Goal: Communication & Community: Answer question/provide support

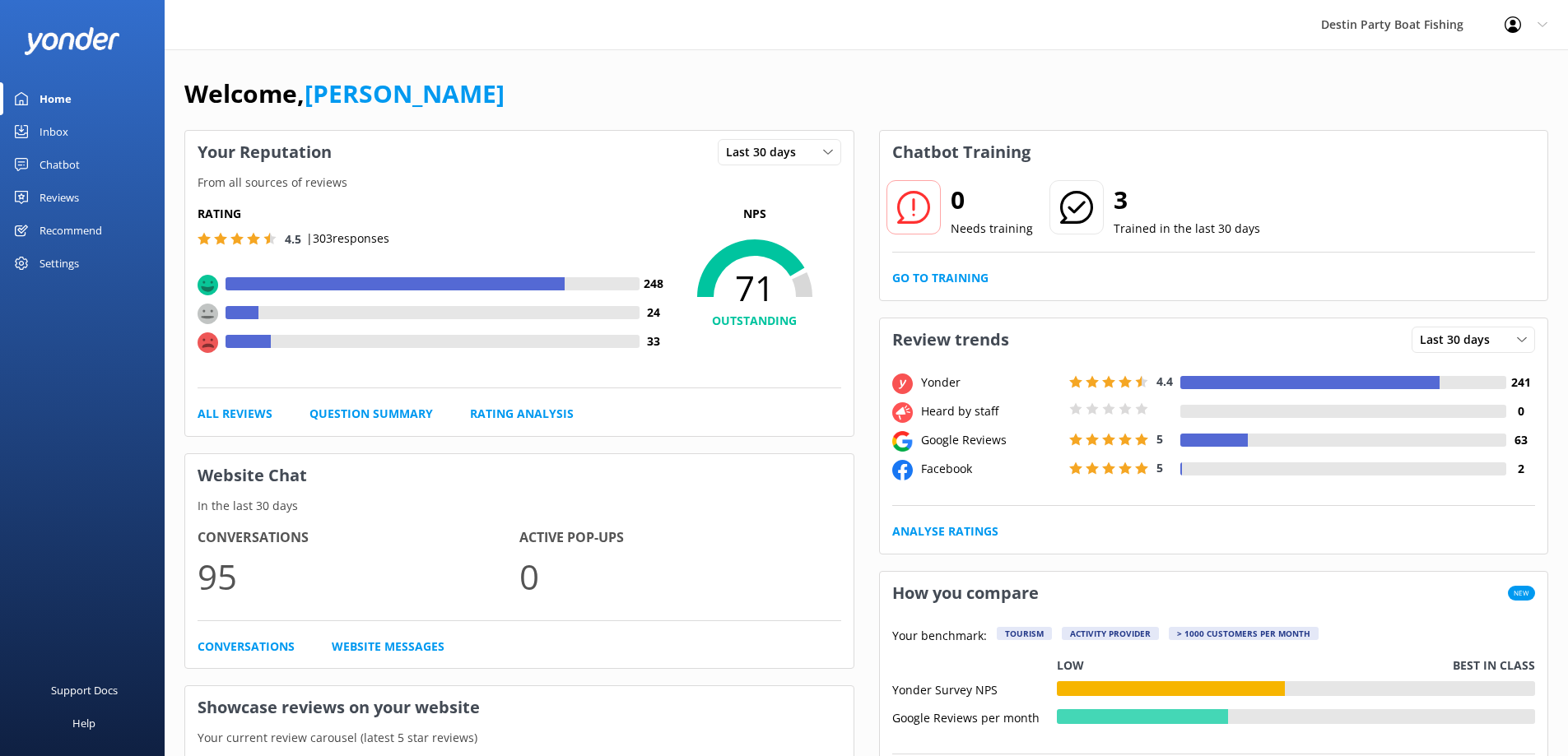
click at [66, 135] on div "Inbox" at bounding box center [53, 132] width 29 height 33
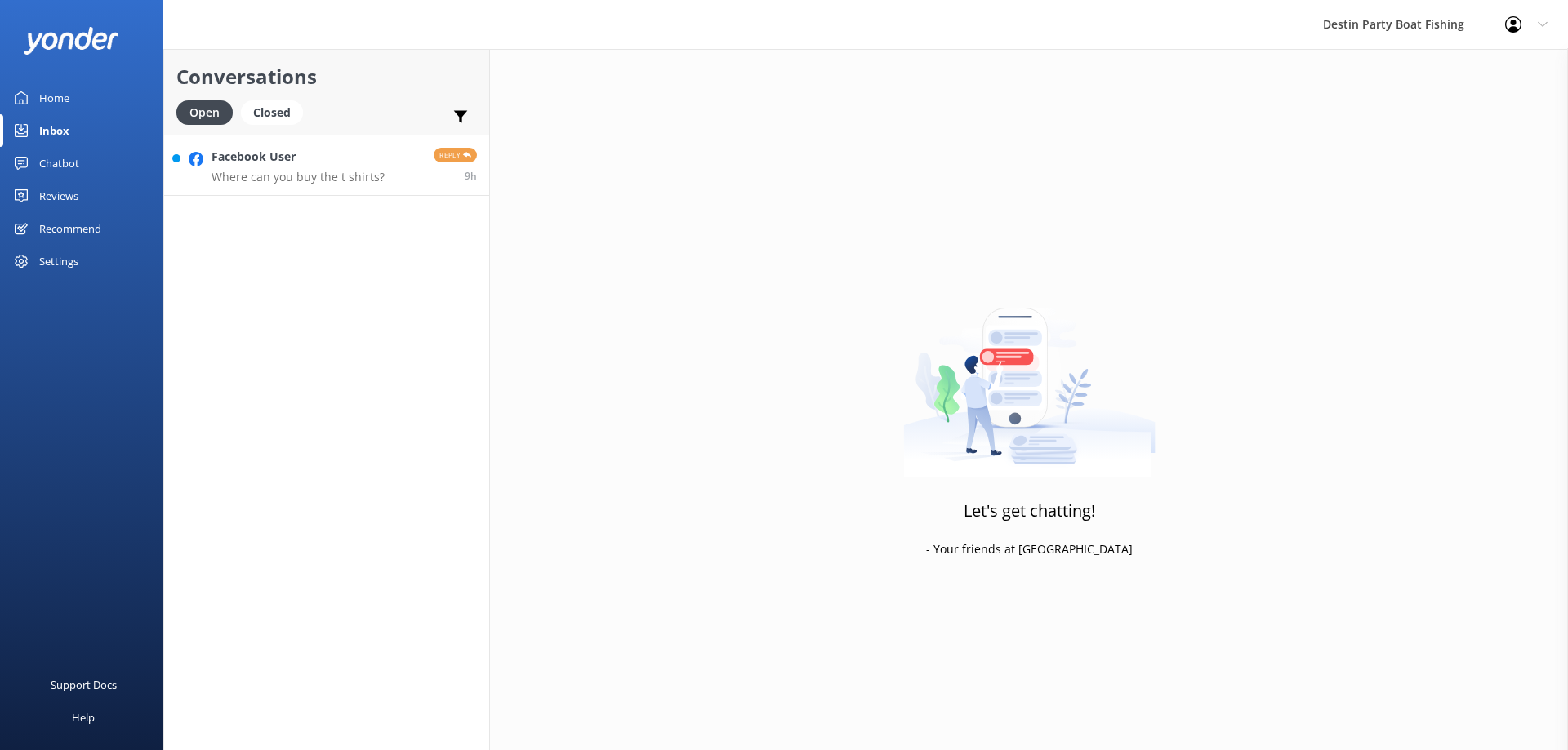
click at [363, 167] on div "Facebook User Where can you buy the t shirts?" at bounding box center [297, 165] width 173 height 35
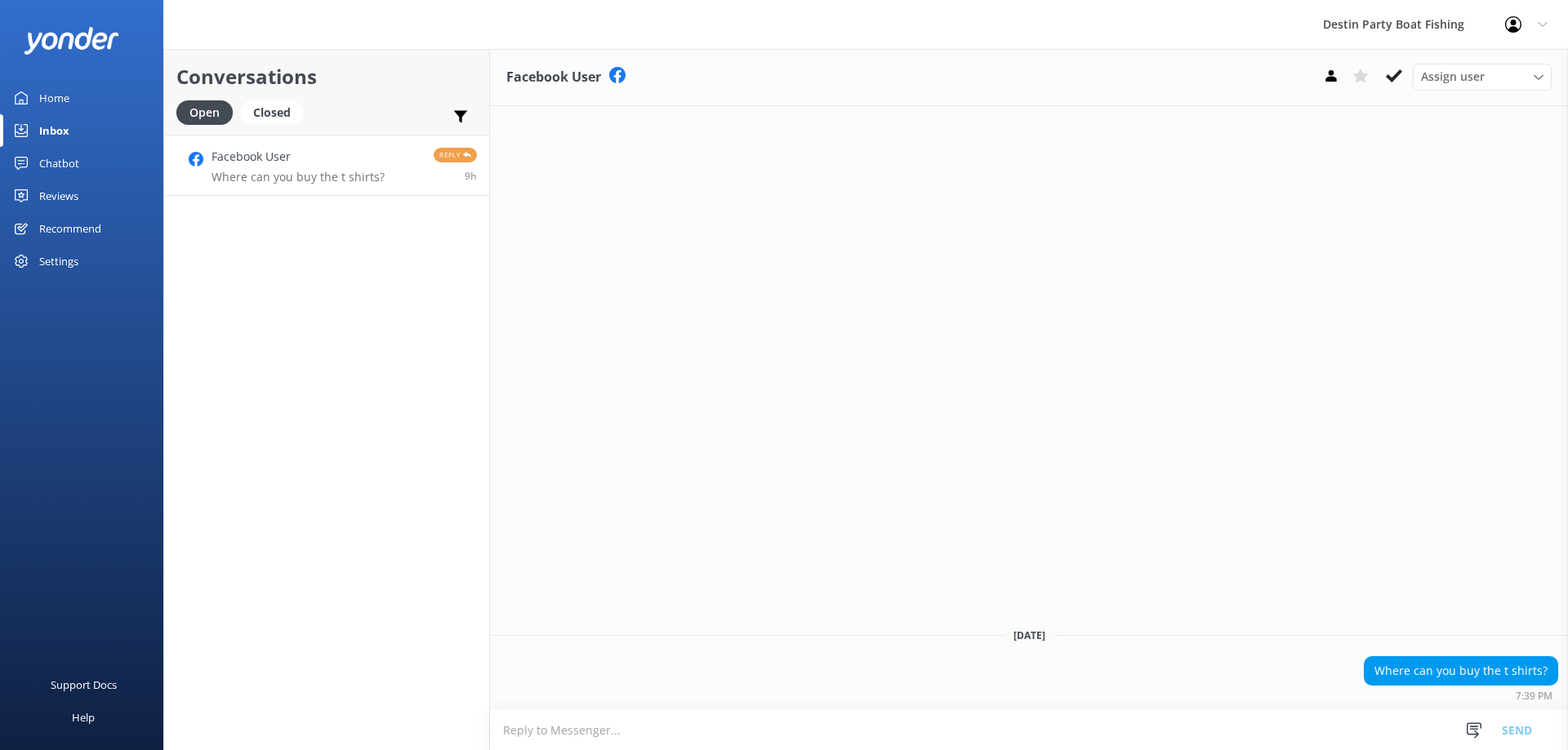
click at [559, 733] on textarea at bounding box center [1029, 730] width 1078 height 40
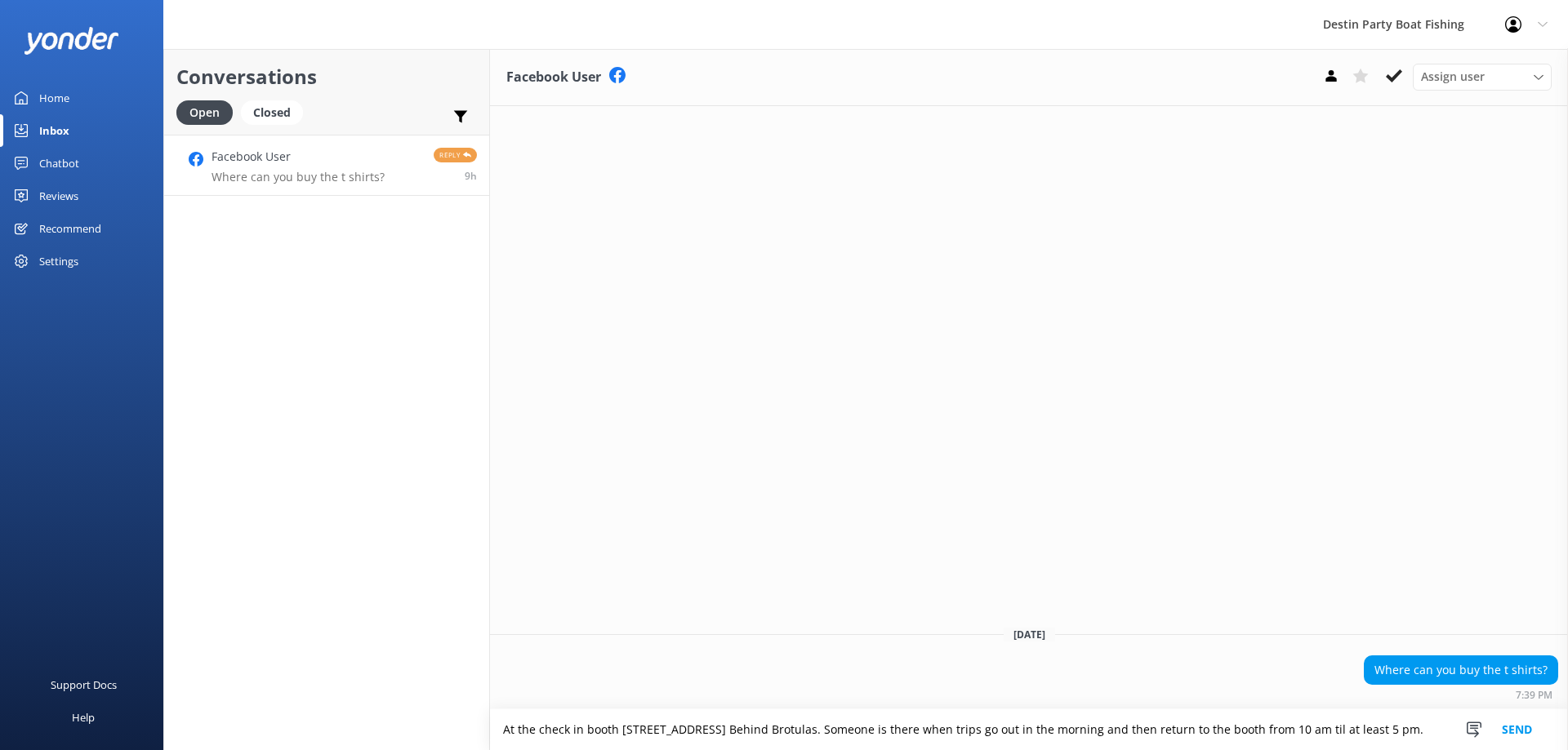
type textarea "At the check in booth [STREET_ADDRESS] Behind Brotulas. Someone is there when t…"
click at [1508, 727] on button "Send" at bounding box center [1517, 729] width 61 height 41
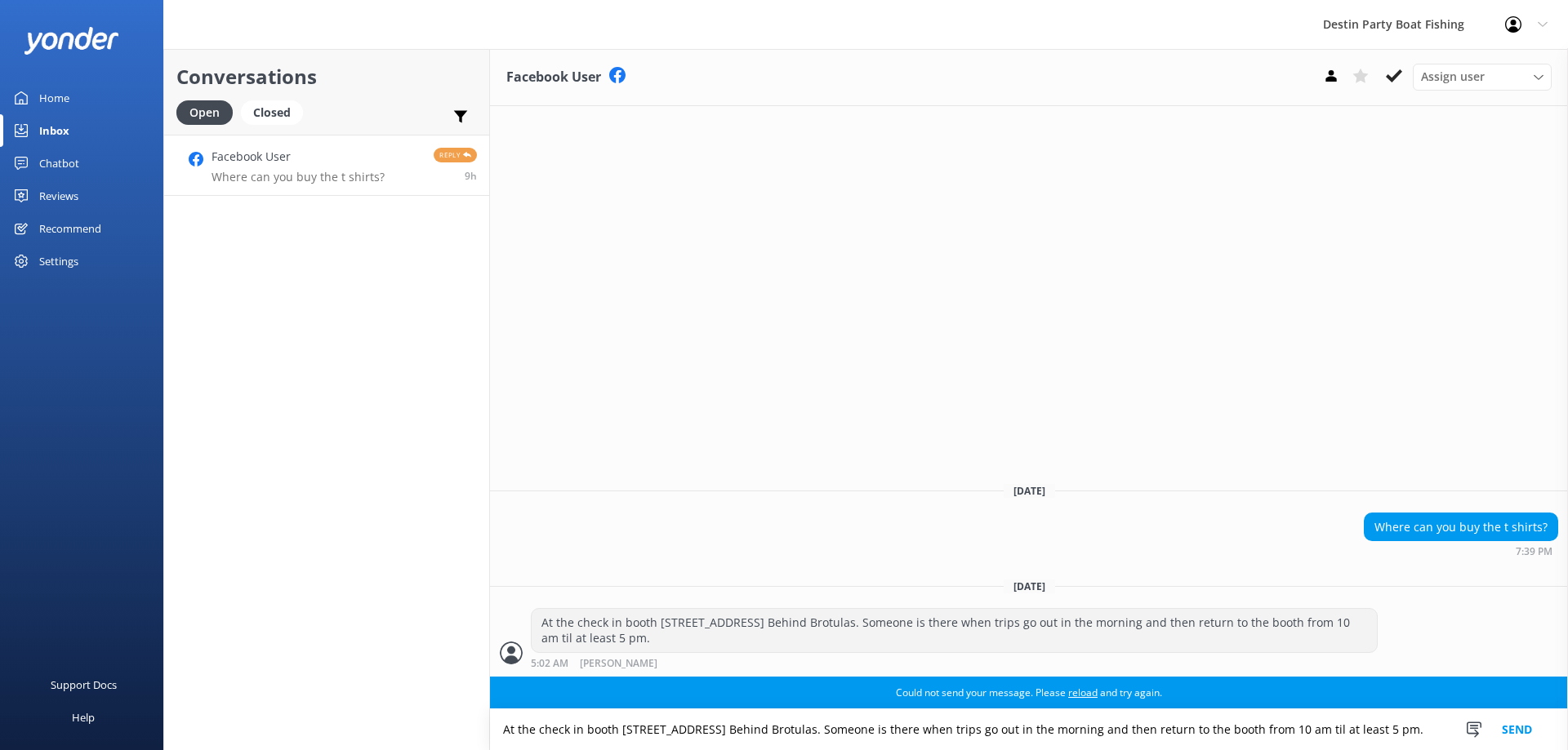
drag, startPoint x: 500, startPoint y: 729, endPoint x: 1419, endPoint y: 746, distance: 919.2
click at [1419, 746] on textarea "At the check in booth [STREET_ADDRESS] Behind Brotulas. Someone is there when t…" at bounding box center [1029, 729] width 1078 height 41
click at [1080, 694] on link "reload" at bounding box center [1083, 693] width 30 height 14
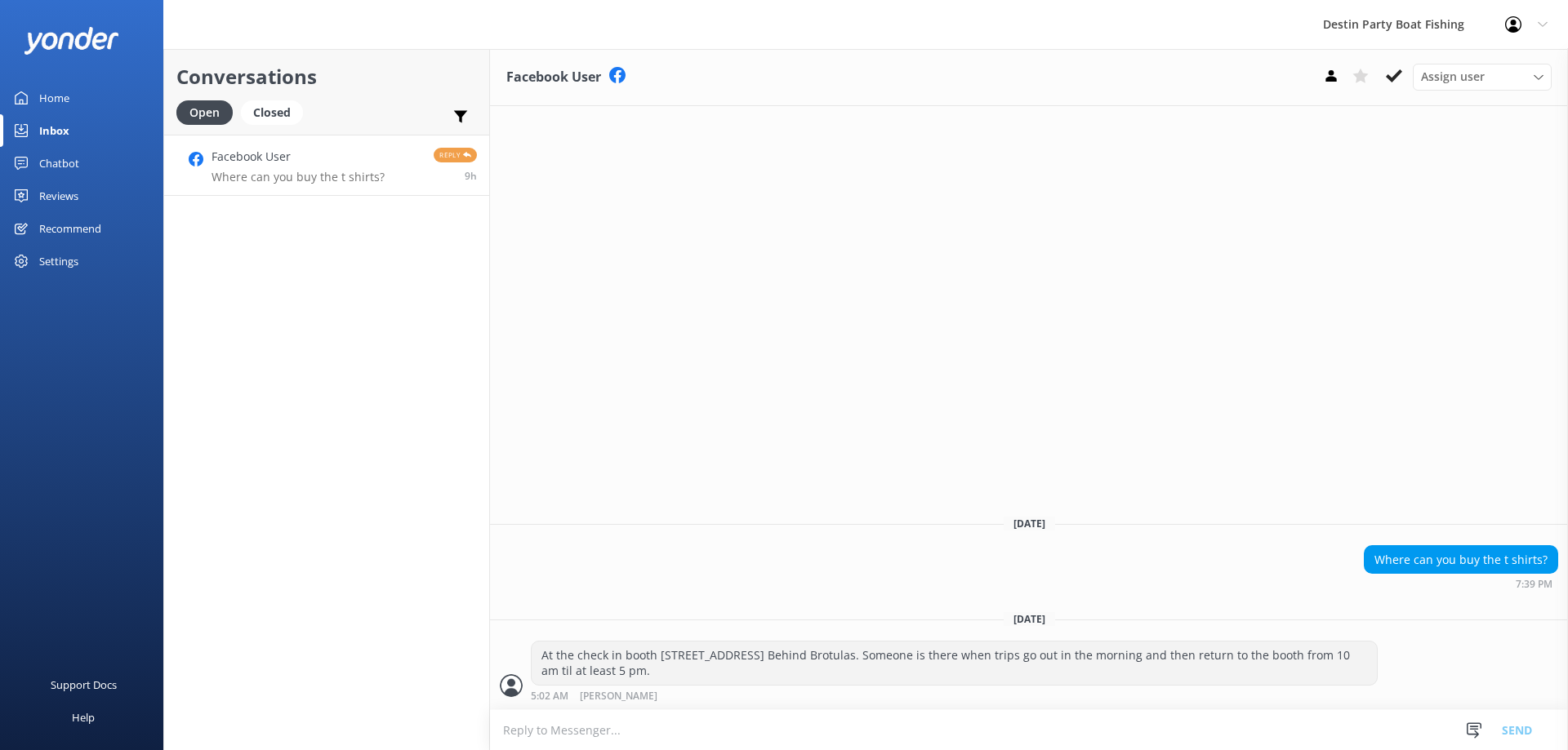
click at [1518, 21] on icon at bounding box center [1512, 24] width 17 height 17
click at [1462, 104] on link "Logout" at bounding box center [1487, 110] width 163 height 41
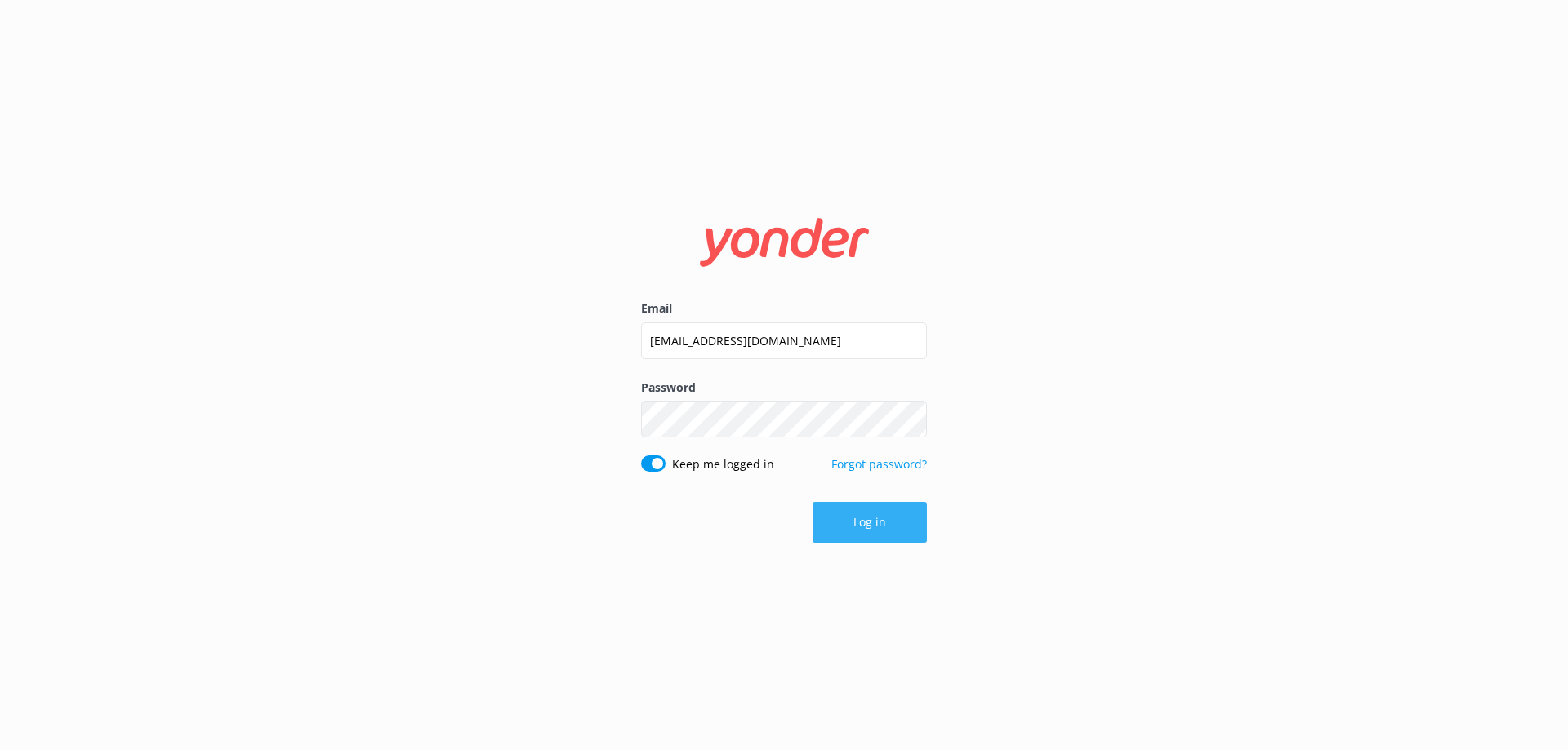
click at [886, 519] on button "Log in" at bounding box center [870, 522] width 115 height 41
